Goal: Task Accomplishment & Management: Manage account settings

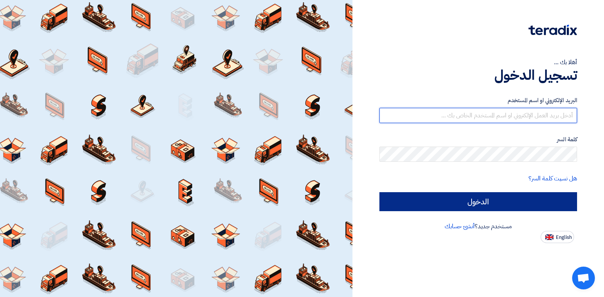
type input "[EMAIL_ADDRESS][DOMAIN_NAME]"
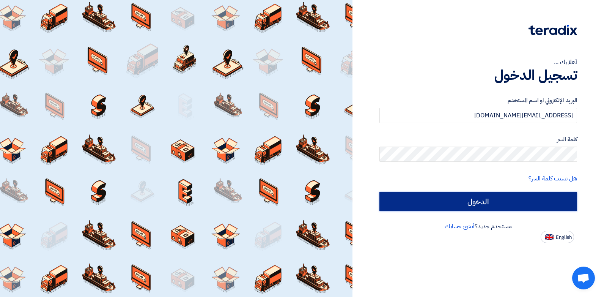
click at [464, 205] on input "الدخول" at bounding box center [479, 201] width 198 height 19
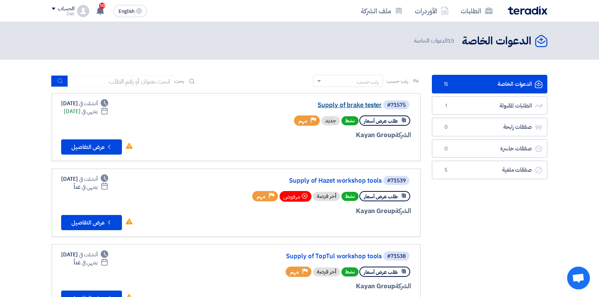
click at [334, 105] on link "Supply of brake tester" at bounding box center [306, 105] width 152 height 7
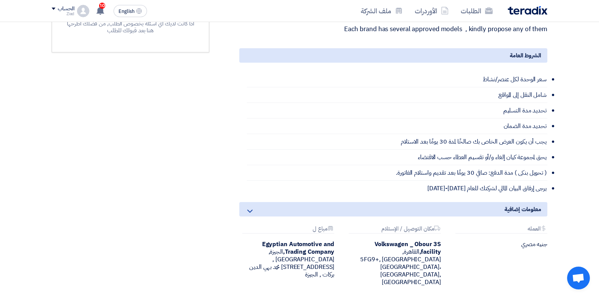
scroll to position [275, 0]
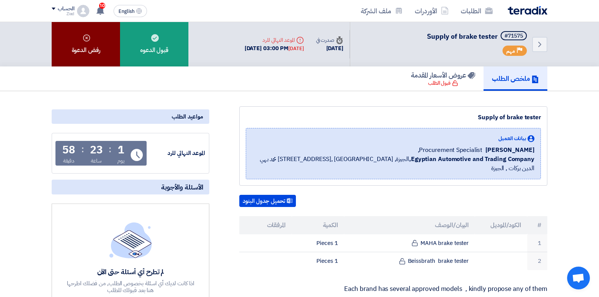
click at [90, 44] on div "رفض الدعوة" at bounding box center [86, 44] width 68 height 44
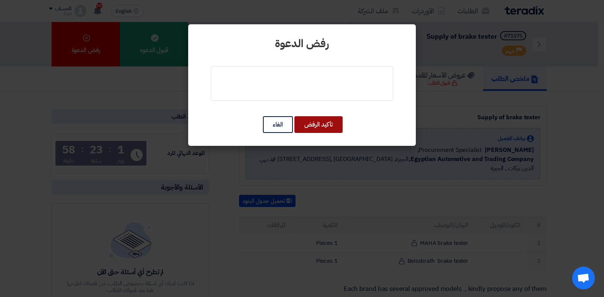
click at [308, 126] on button "تأكيد الرفض" at bounding box center [319, 124] width 48 height 17
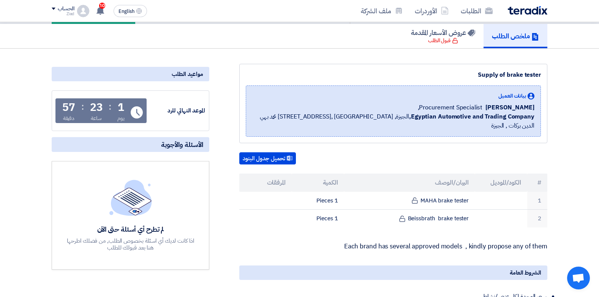
scroll to position [142, 0]
